Goal: Use online tool/utility: Utilize a website feature to perform a specific function

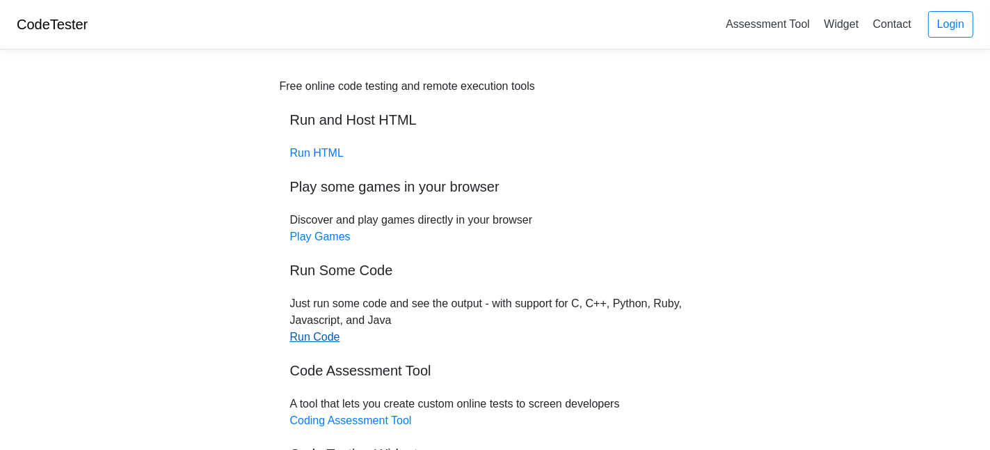
click at [321, 340] on link "Run Code" at bounding box center [315, 337] width 50 height 12
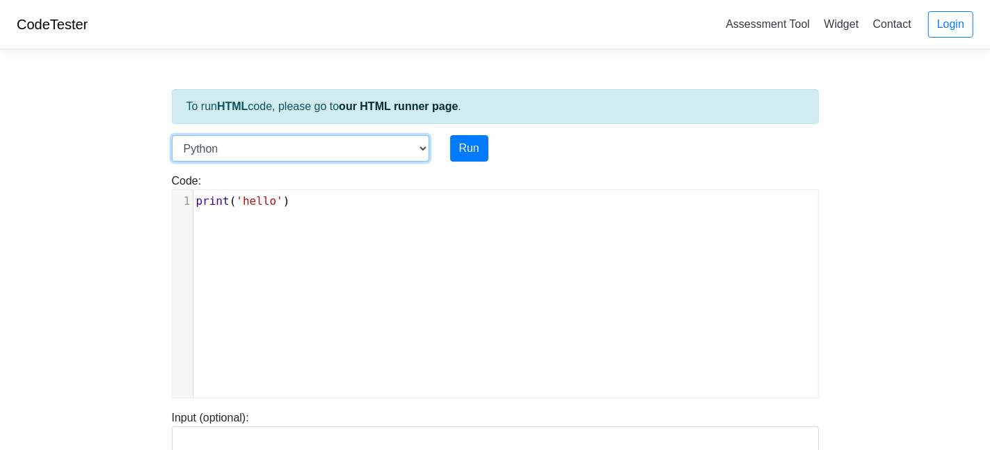
click at [425, 143] on select "C C++ Go Java Javascript Python Ruby" at bounding box center [300, 148] width 257 height 26
select select "c"
click at [172, 135] on select "C C++ Go Java Javascript Python Ruby" at bounding box center [300, 148] width 257 height 26
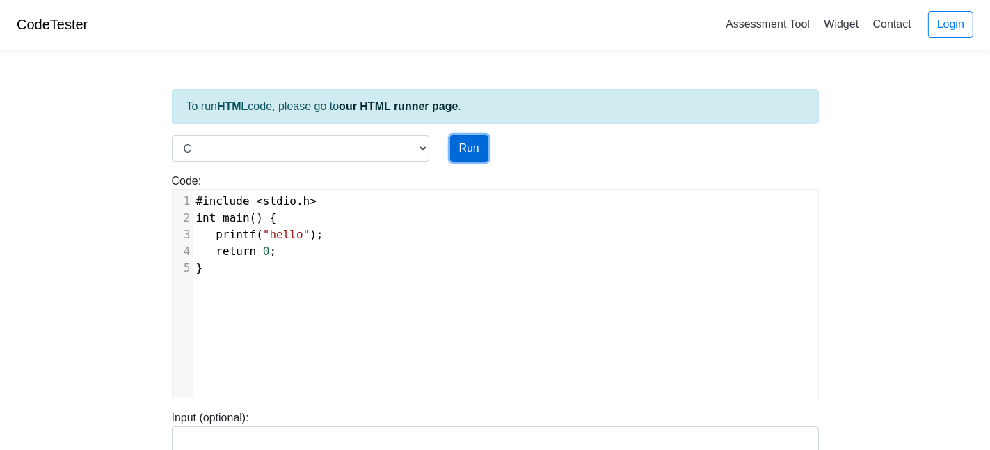
click at [476, 150] on button "Run" at bounding box center [469, 148] width 38 height 26
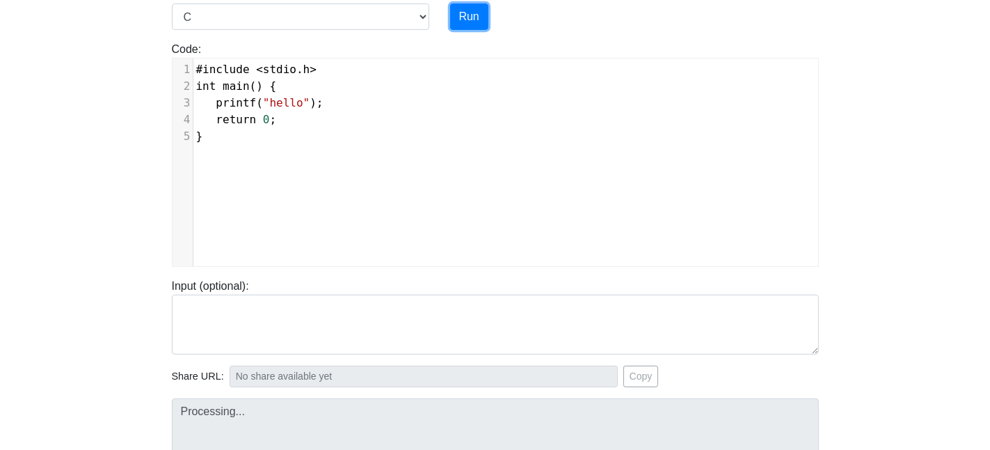
scroll to position [139, 0]
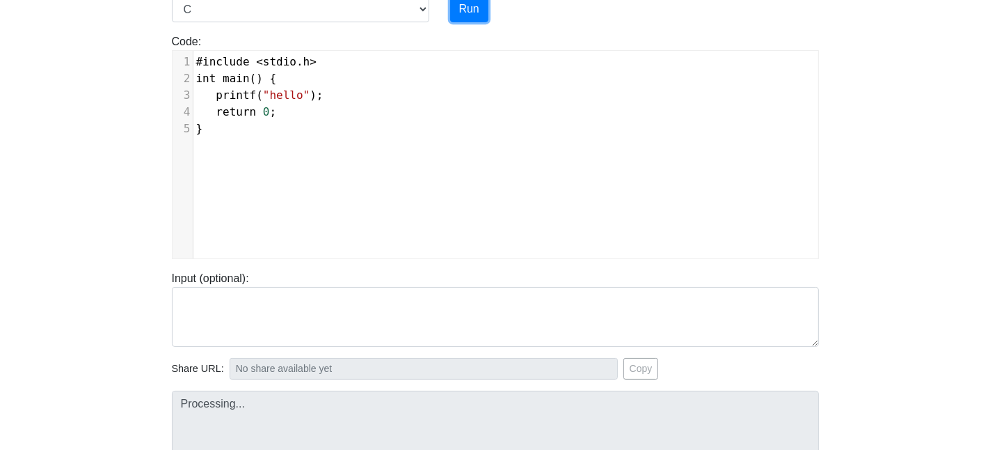
type input "[URL][DOMAIN_NAME]"
type textarea "Stdout: hello"
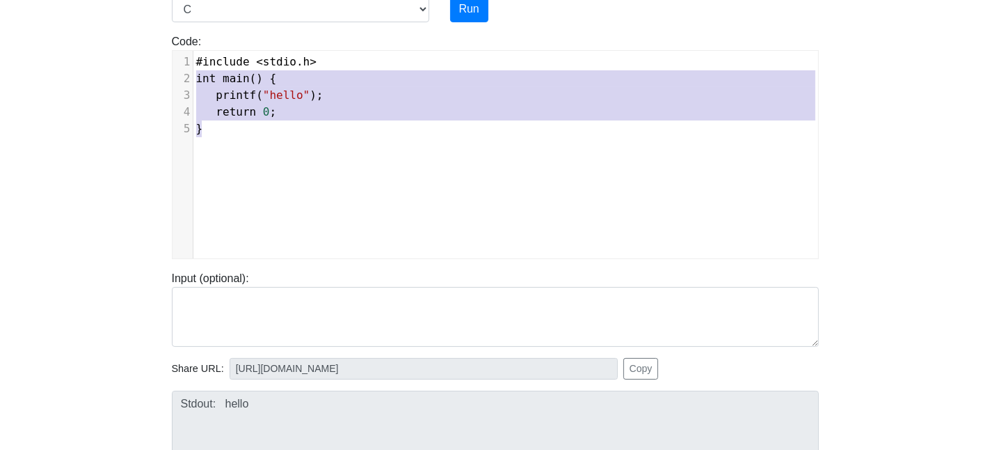
type textarea "#include <stdio.h> int main() { printf("hello"); return 0; }"
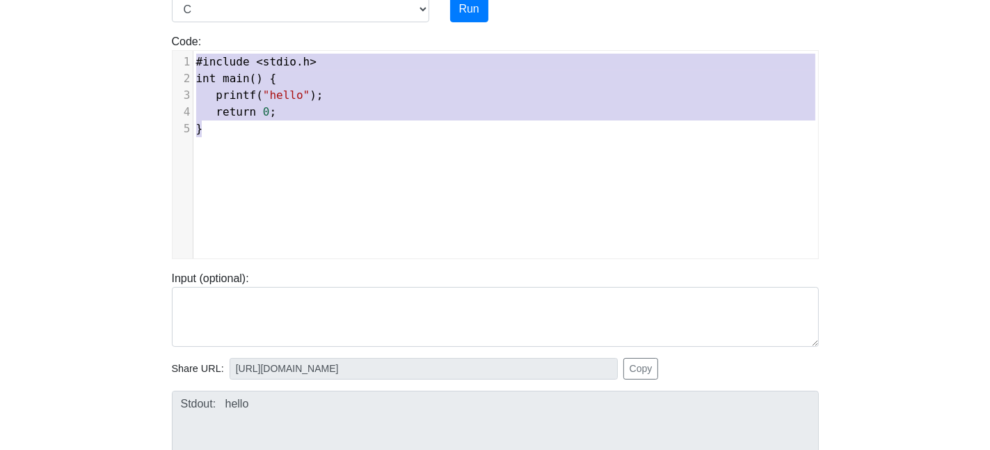
drag, startPoint x: 236, startPoint y: 123, endPoint x: 164, endPoint y: 56, distance: 98.5
click at [164, 56] on div "Code: #include <stdio.h> int main() { printf("hello"); return 0; } #include <st…" at bounding box center [495, 145] width 668 height 225
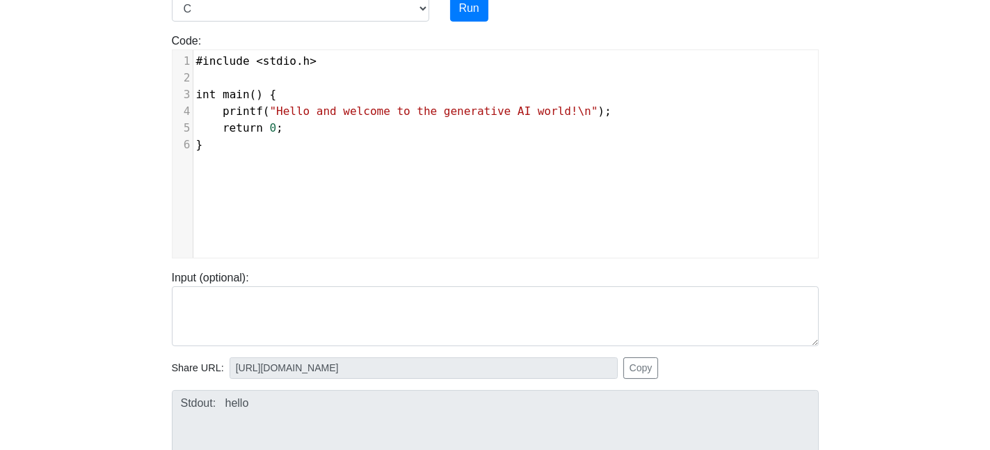
scroll to position [139, 0]
click at [468, 8] on button "Run" at bounding box center [469, 9] width 38 height 26
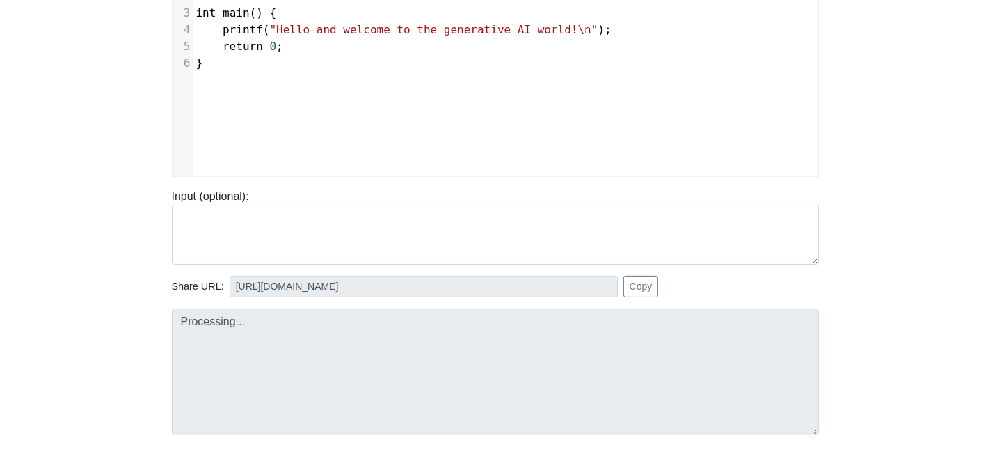
type input "[URL][DOMAIN_NAME]"
type textarea "Stdout: Hello and welcome to the generative AI world!"
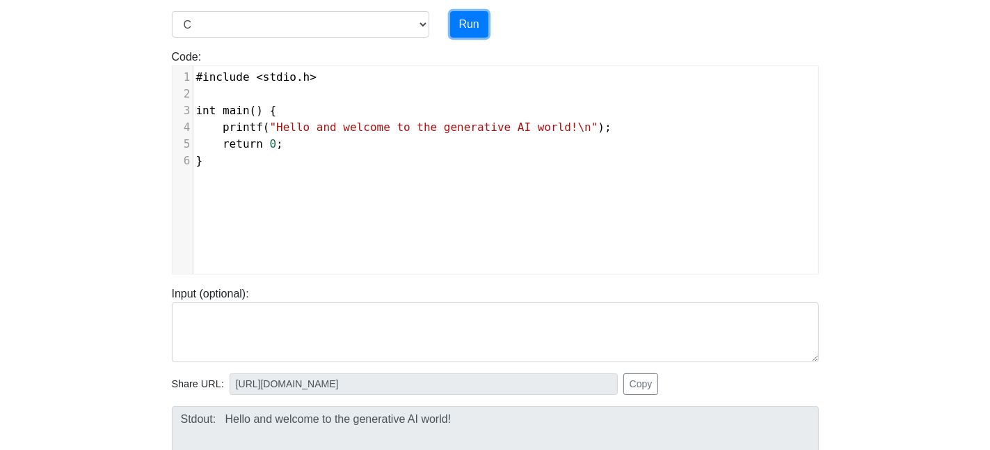
scroll to position [116, 0]
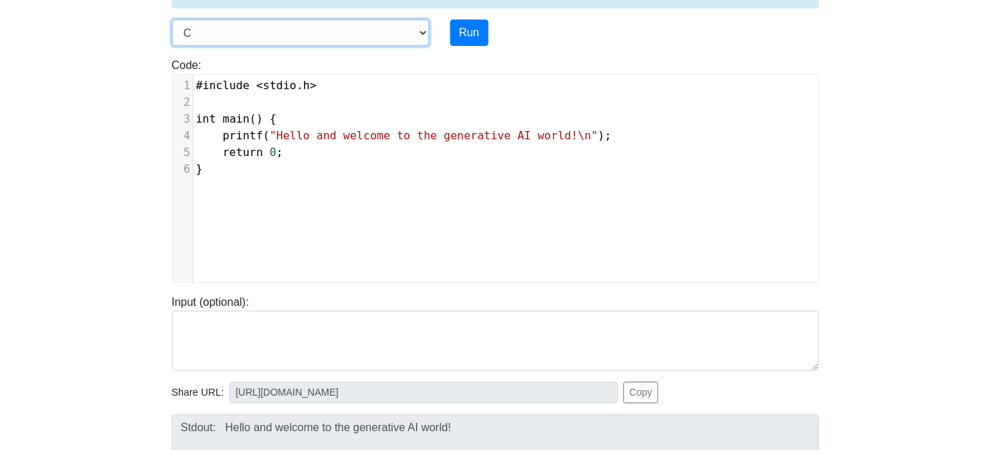
click at [422, 24] on select "C C++ Go Java Javascript Python Ruby" at bounding box center [300, 32] width 257 height 26
select select "python"
click at [172, 19] on select "C C++ Go Java Javascript Python Ruby" at bounding box center [300, 32] width 257 height 26
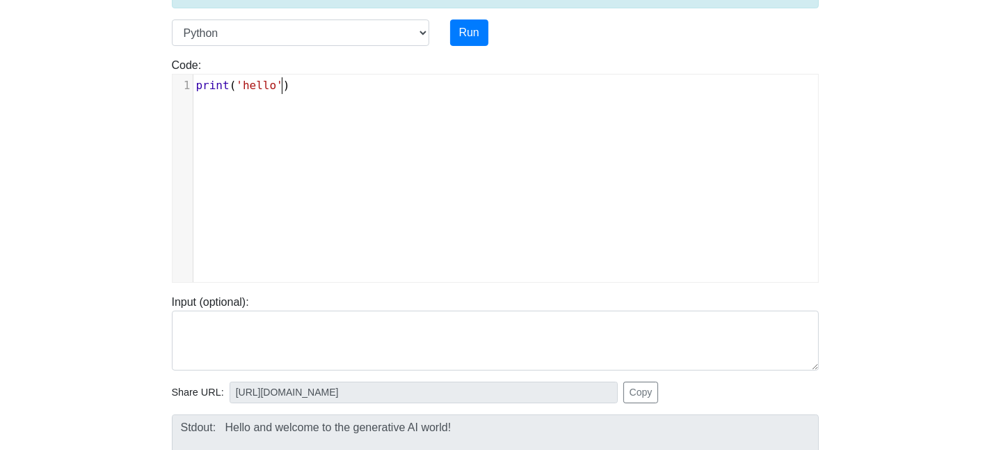
scroll to position [6, 0]
type textarea "print('hello')"
drag, startPoint x: 342, startPoint y: 106, endPoint x: 186, endPoint y: 91, distance: 155.9
click at [186, 91] on div "x 1 print ( 'hello' )" at bounding box center [506, 188] width 667 height 228
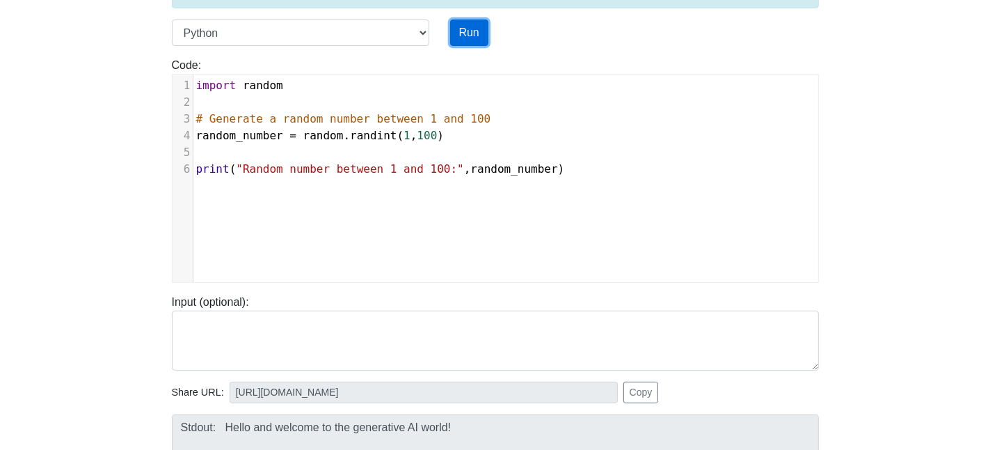
click at [460, 29] on button "Run" at bounding box center [469, 32] width 38 height 26
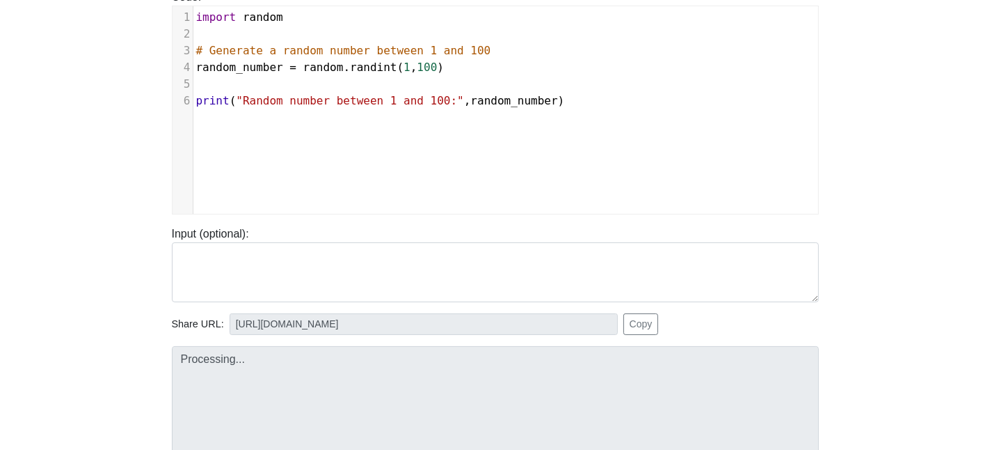
scroll to position [185, 0]
type input "[URL][DOMAIN_NAME]"
type textarea "Stdout: Random number between 1 and 100: 50"
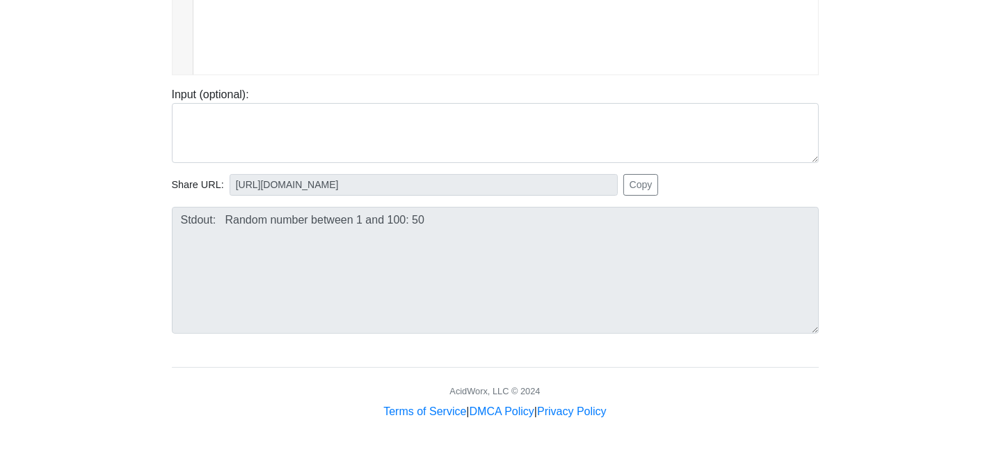
scroll to position [324, 0]
